Goal: Task Accomplishment & Management: Complete application form

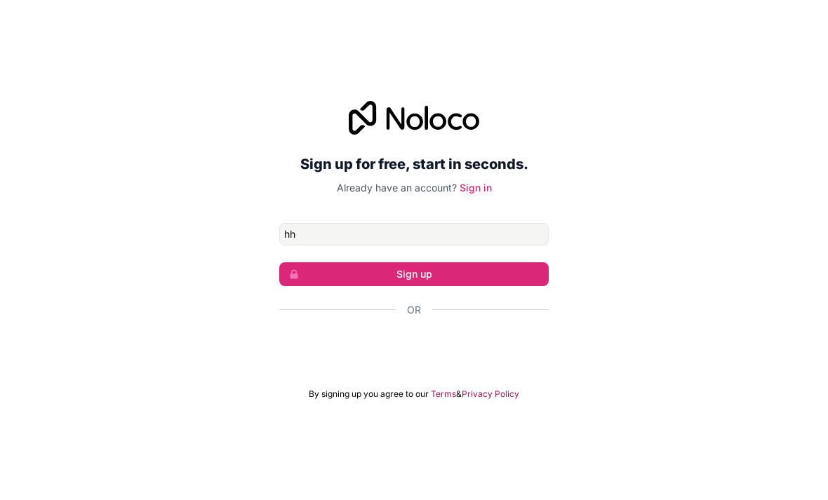
type input "hh"
click at [419, 469] on div "Sign up for free, start in seconds. Already have an account? Sign in hh Sign up…" at bounding box center [414, 250] width 828 height 500
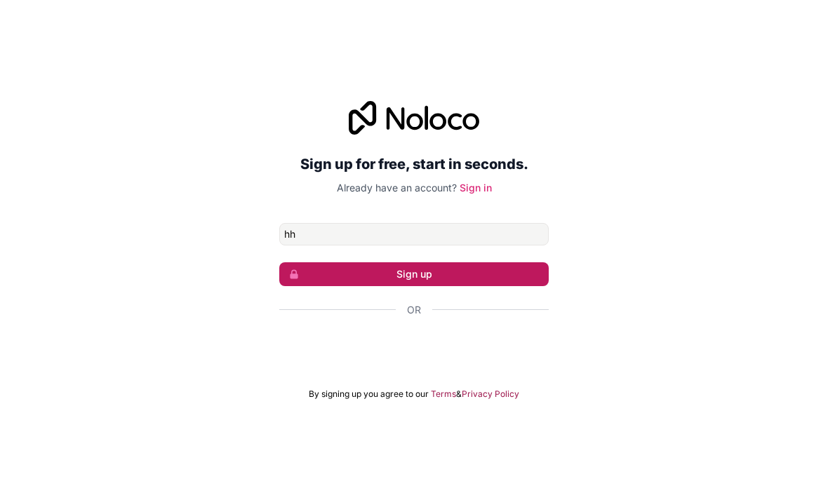
click at [466, 286] on button "Sign up" at bounding box center [413, 274] width 269 height 24
type input "[EMAIL_ADDRESS][DOMAIN_NAME]"
click at [433, 285] on button "Sign up" at bounding box center [413, 274] width 269 height 24
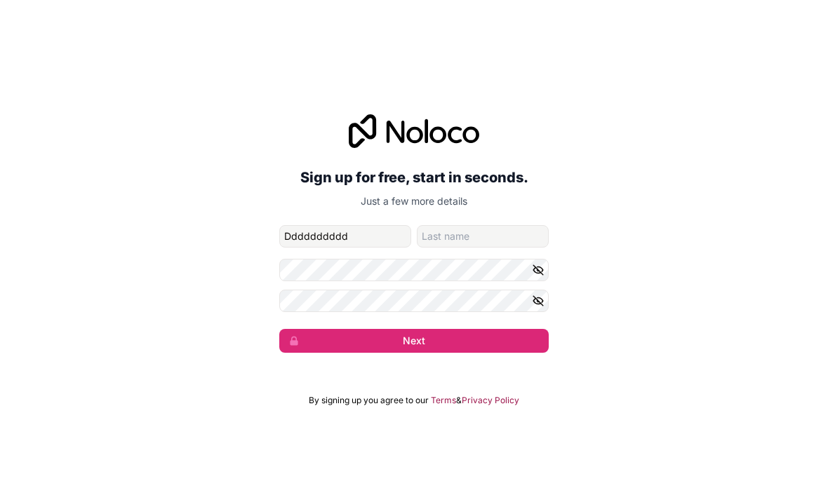
type input "Dddddddddd"
click at [499, 248] on input "family-name" at bounding box center [483, 236] width 132 height 22
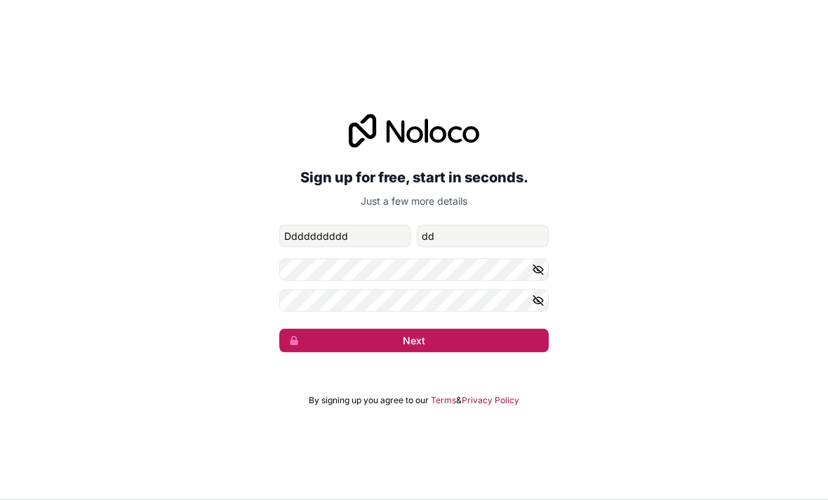
click at [512, 353] on button "Next" at bounding box center [413, 341] width 269 height 24
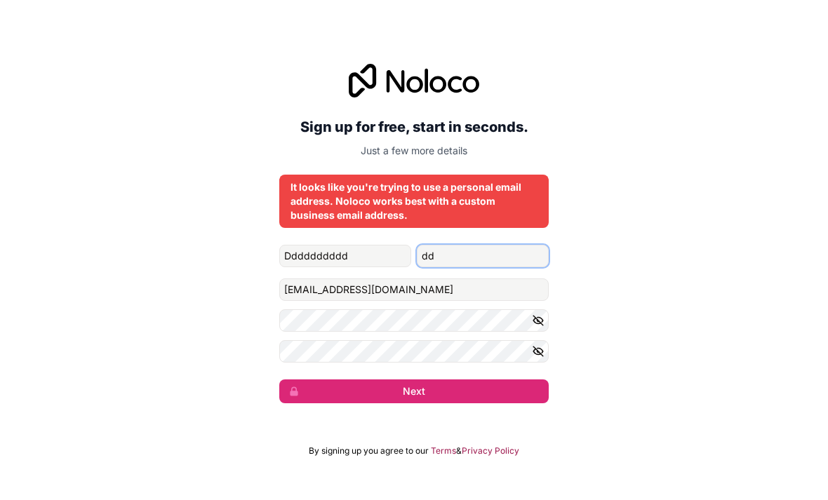
click at [521, 267] on input "dd" at bounding box center [483, 256] width 132 height 22
click at [487, 267] on input "dd" at bounding box center [483, 256] width 132 height 22
click at [475, 267] on input "dd" at bounding box center [483, 256] width 132 height 22
type input "d"
